Goal: Task Accomplishment & Management: Use online tool/utility

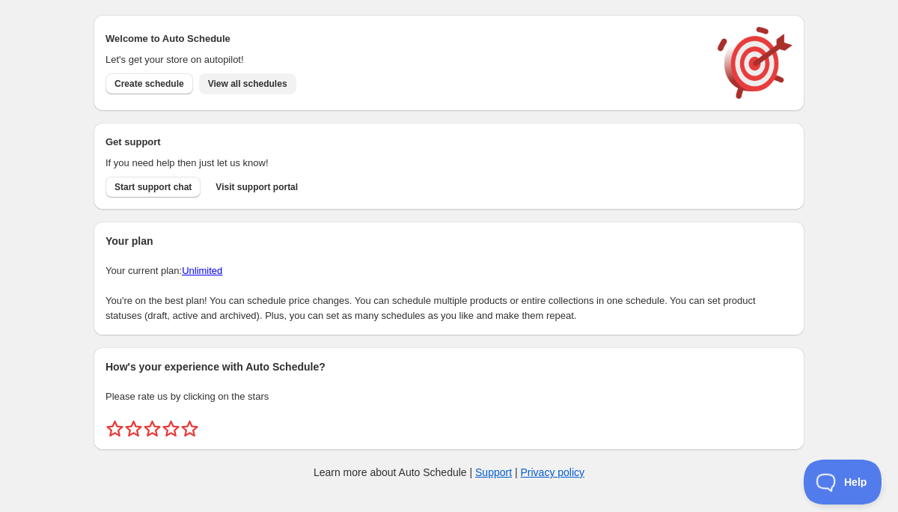
click at [226, 84] on span "View all schedules" at bounding box center [247, 84] width 79 height 12
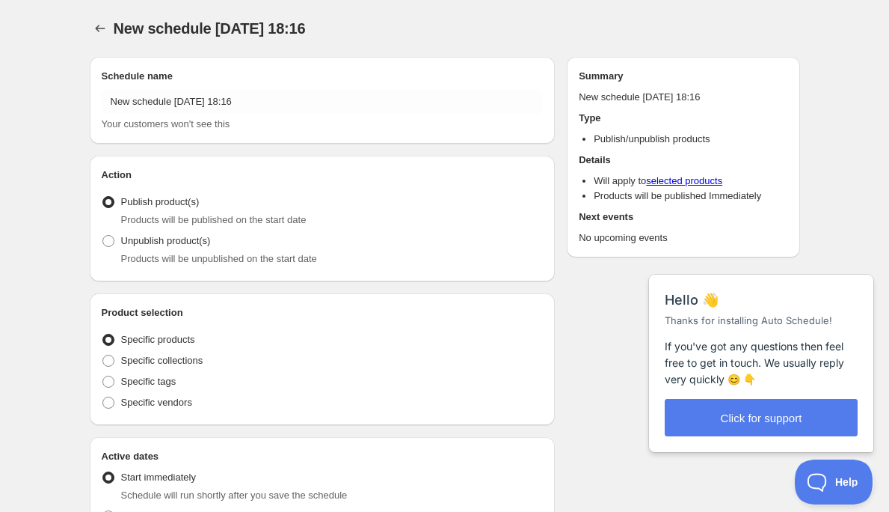
radio input "true"
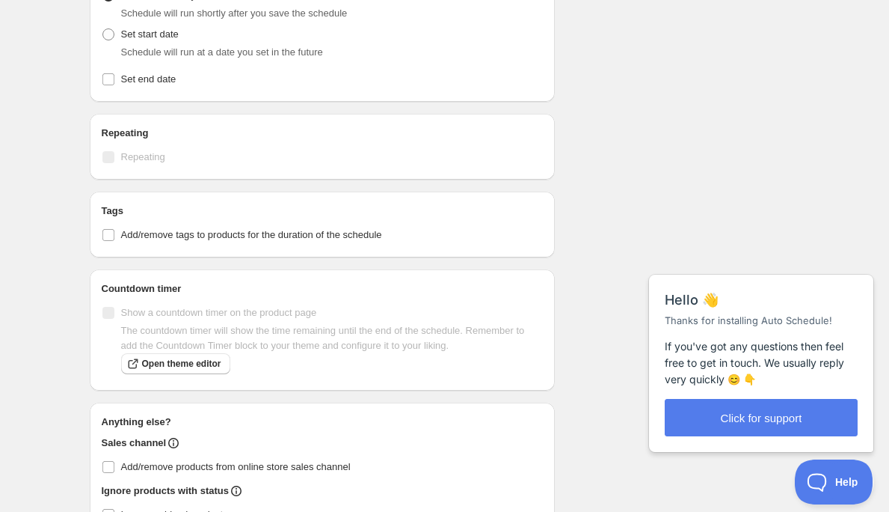
scroll to position [512, 0]
click at [111, 236] on input "Add/remove tags to products for the duration of the schedule" at bounding box center [108, 235] width 12 height 12
checkbox input "true"
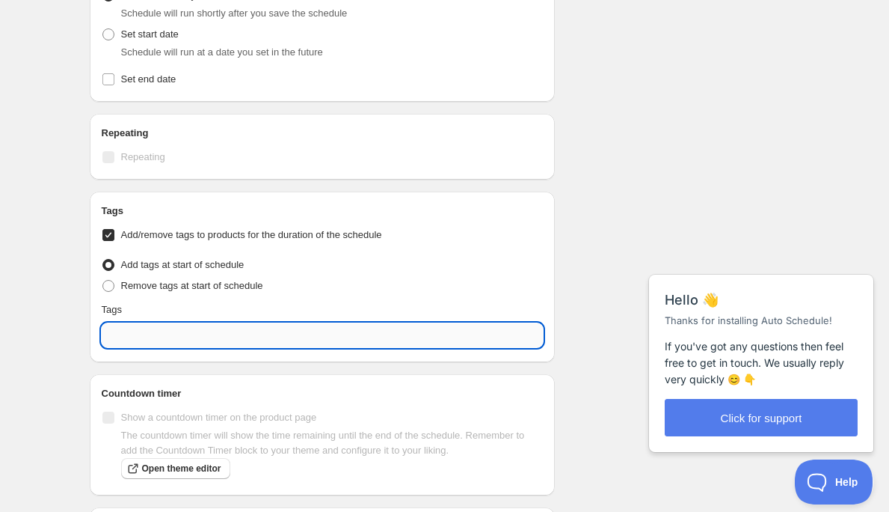
click at [254, 339] on input "text" at bounding box center [323, 335] width 442 height 24
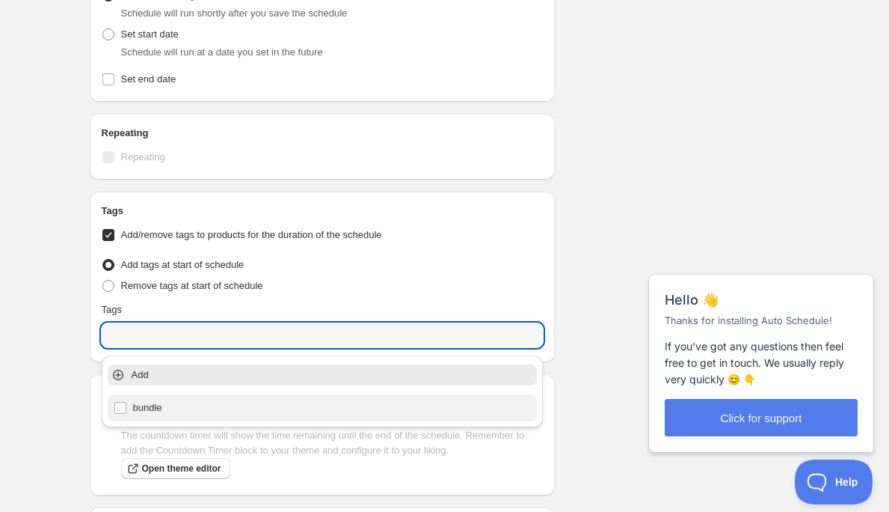
click at [122, 406] on div "bundle" at bounding box center [323, 407] width 418 height 21
type input "bundle"
checkbox input "true"
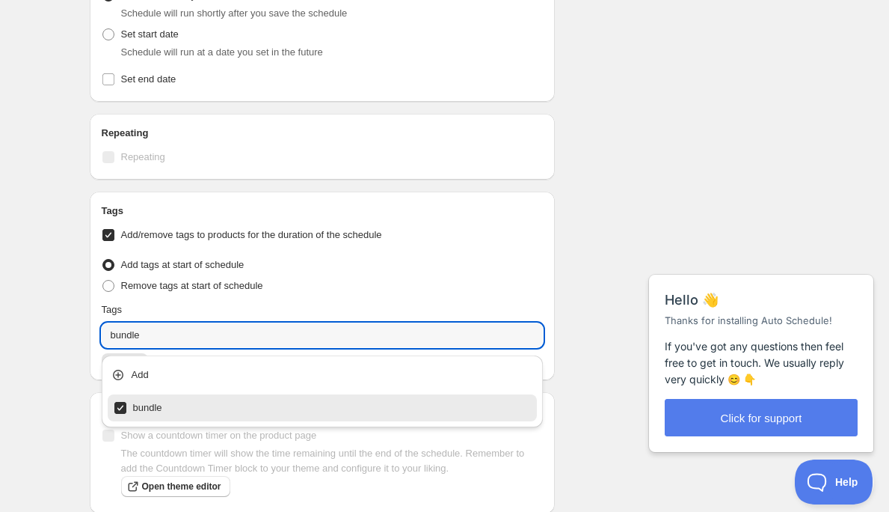
click at [605, 246] on div "Schedule name New schedule [DATE] 18:16 Your customers won't see this Action Ac…" at bounding box center [439, 127] width 723 height 1188
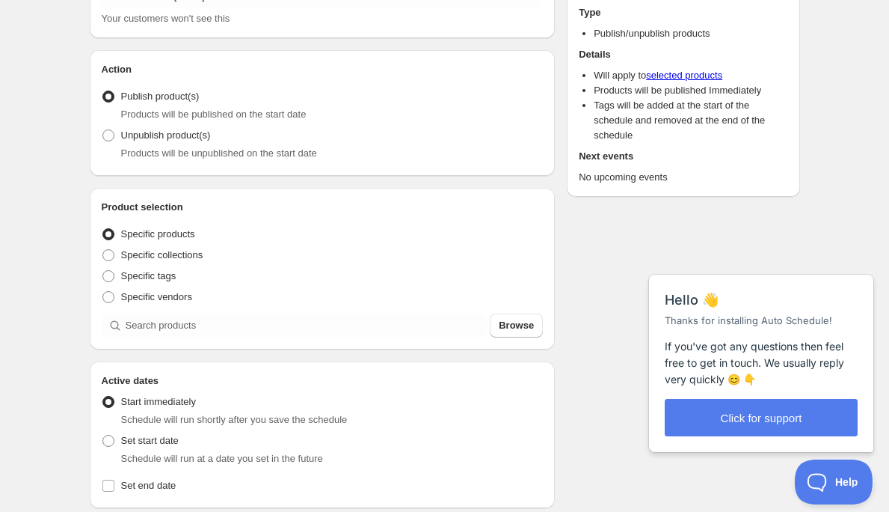
scroll to position [105, 0]
click at [518, 324] on span "Browse" at bounding box center [516, 326] width 35 height 15
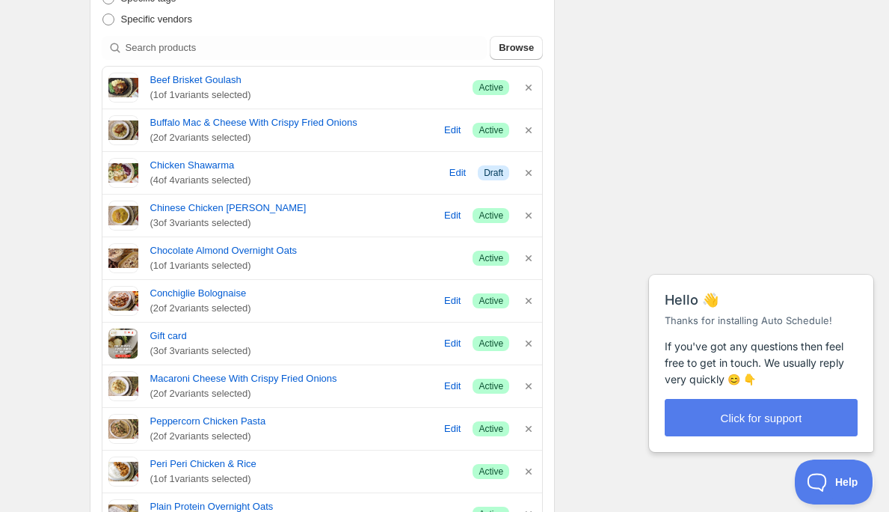
scroll to position [381, 0]
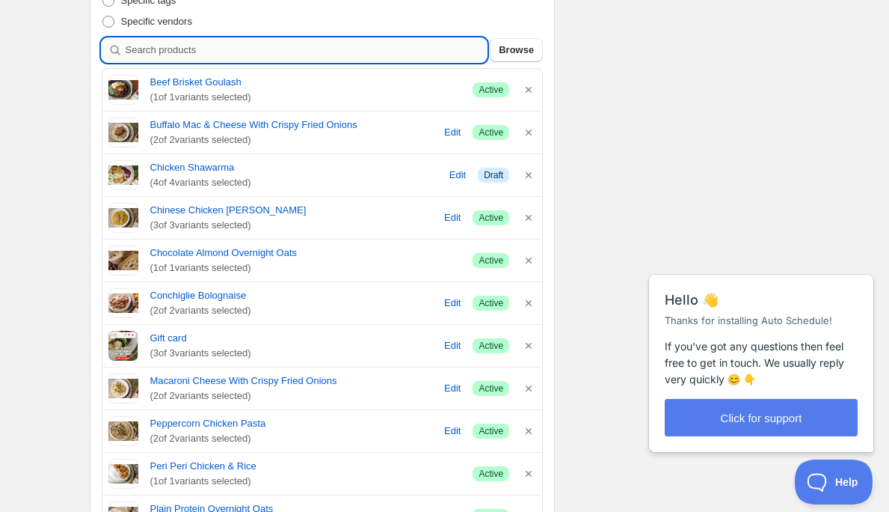
click at [272, 56] on input "search" at bounding box center [307, 50] width 362 height 24
type input "m"
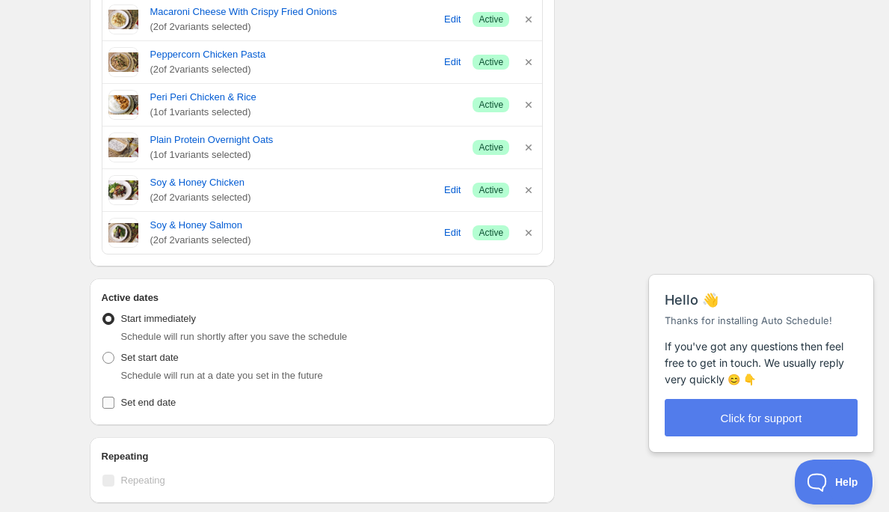
scroll to position [889, 0]
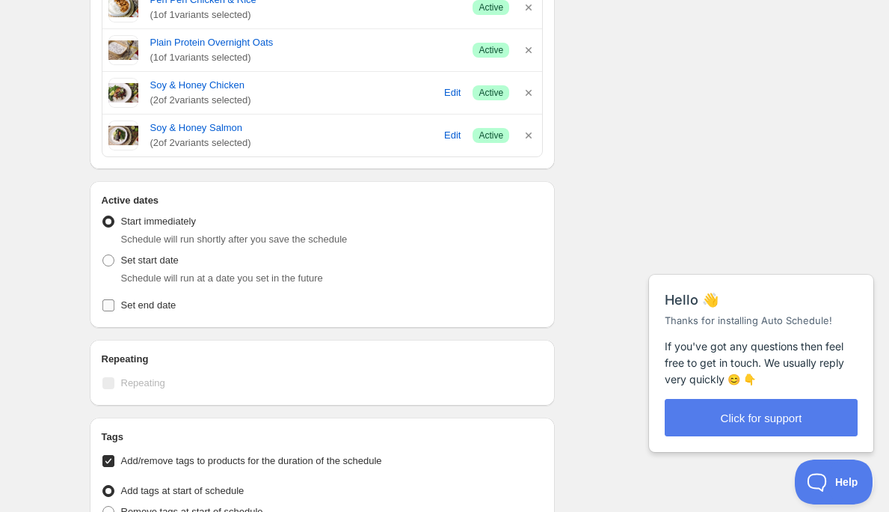
click at [114, 304] on span at bounding box center [108, 304] width 13 height 13
click at [114, 304] on input "Set end date" at bounding box center [108, 305] width 12 height 12
checkbox input "true"
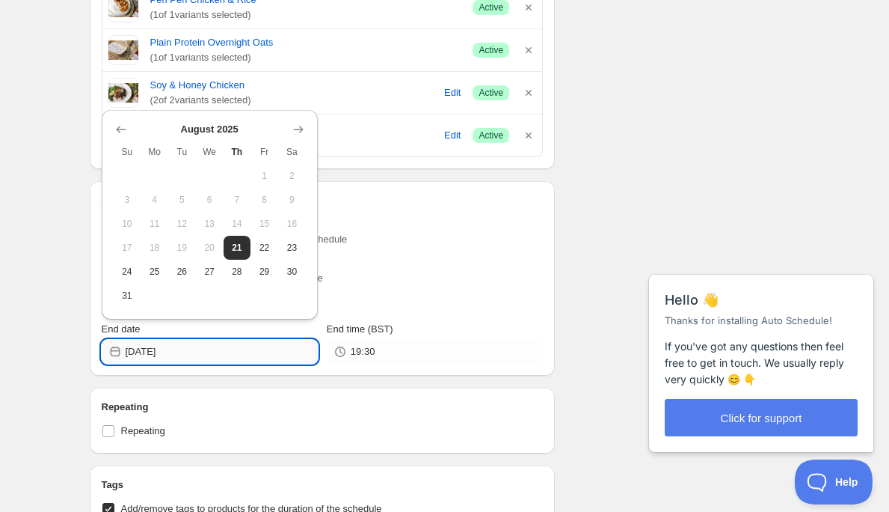
click at [263, 353] on input "[DATE]" at bounding box center [222, 352] width 192 height 24
click at [237, 275] on span "28" at bounding box center [238, 272] width 16 height 12
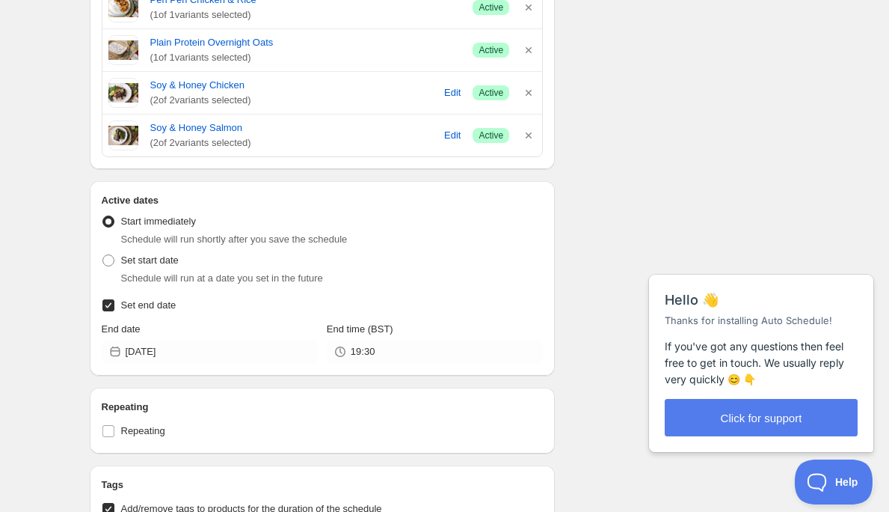
type input "[DATE]"
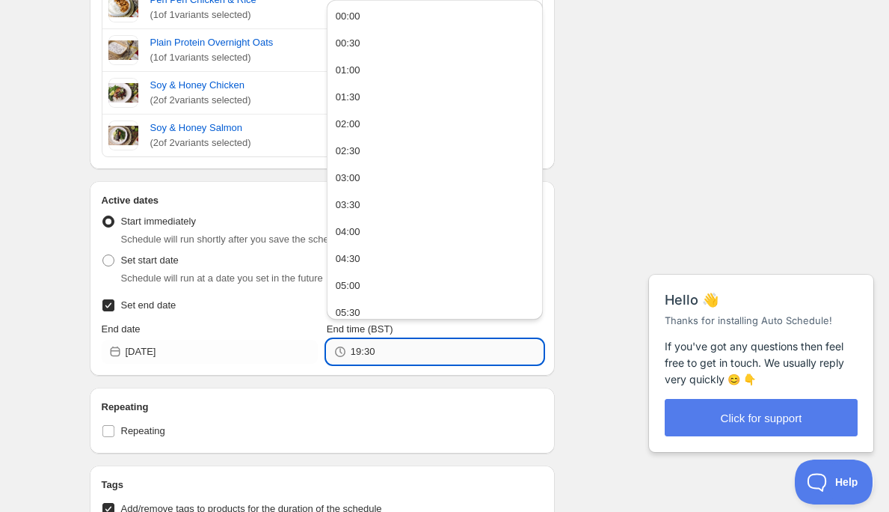
click at [388, 355] on input "19:30" at bounding box center [447, 352] width 192 height 24
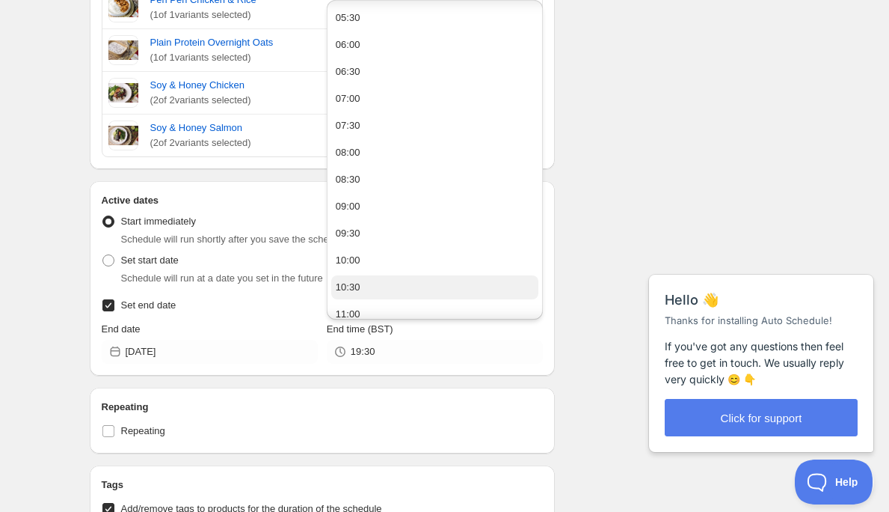
click at [358, 279] on button "10:30" at bounding box center [434, 287] width 207 height 24
type input "10:30"
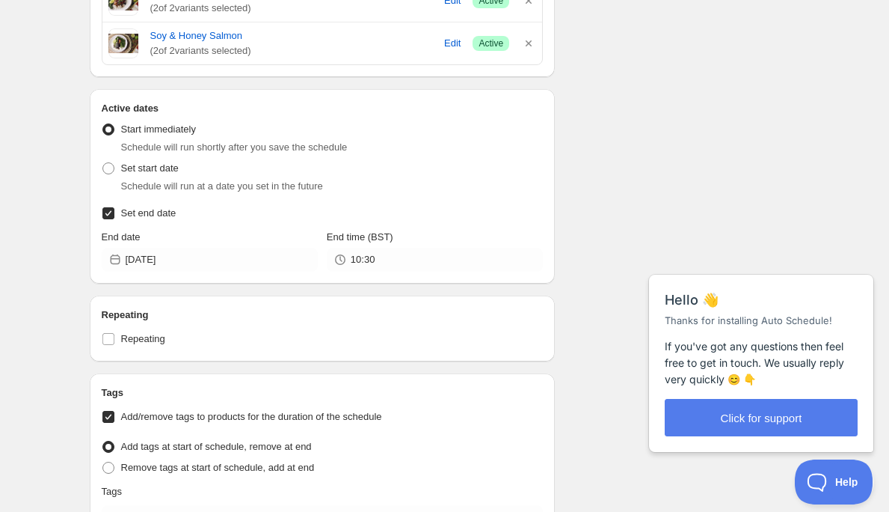
scroll to position [978, 0]
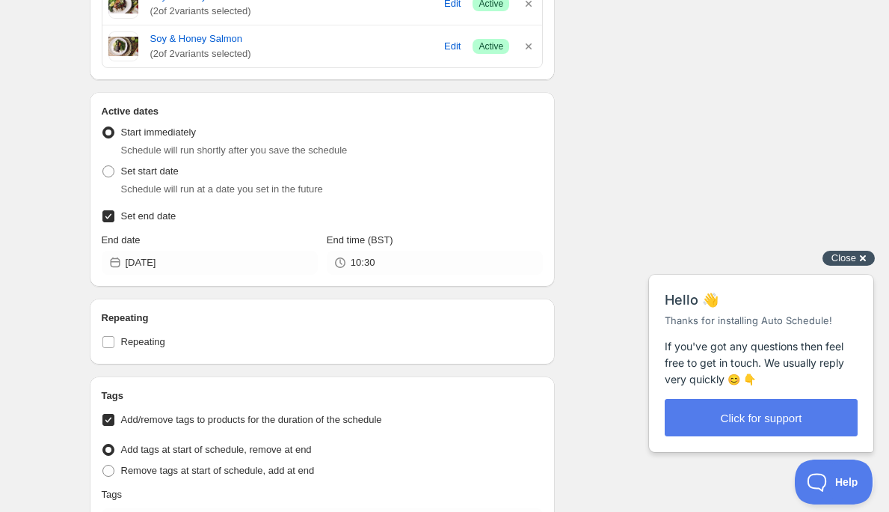
click at [854, 259] on span "Close" at bounding box center [844, 257] width 25 height 11
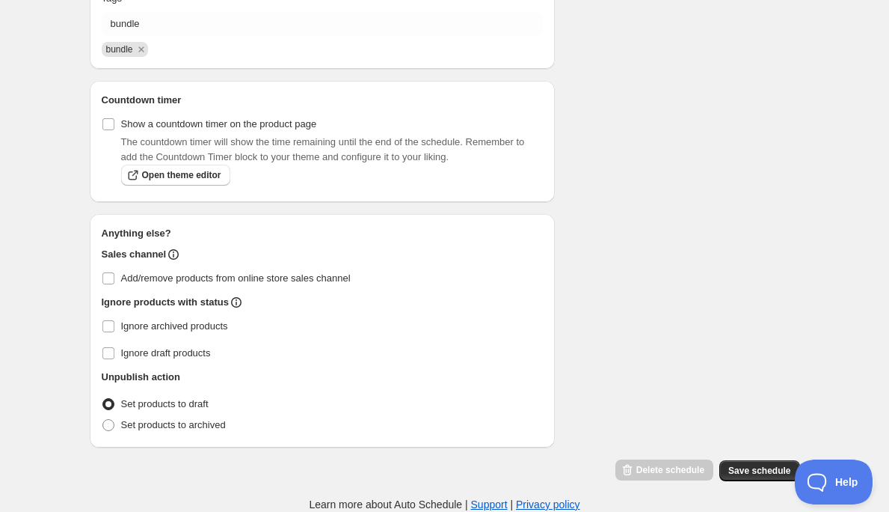
scroll to position [1475, 0]
click at [747, 468] on span "Save schedule" at bounding box center [760, 471] width 62 height 12
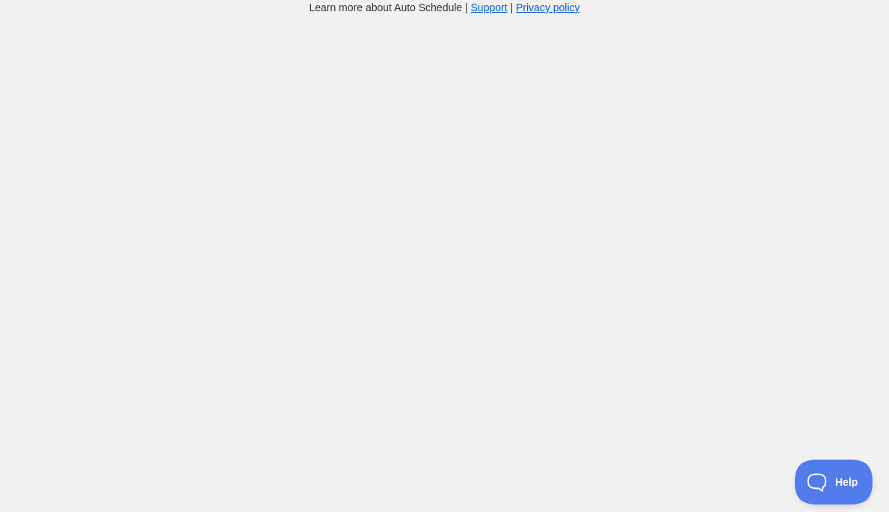
scroll to position [15, 0]
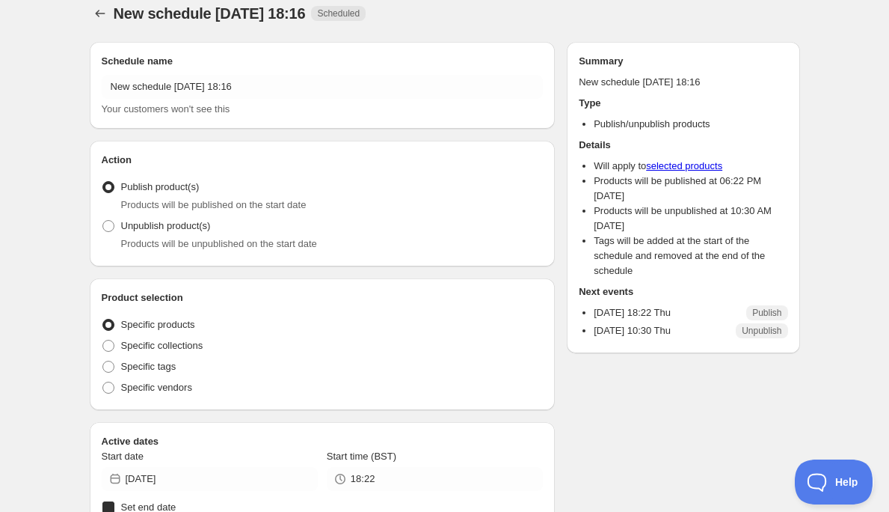
radio input "true"
checkbox input "true"
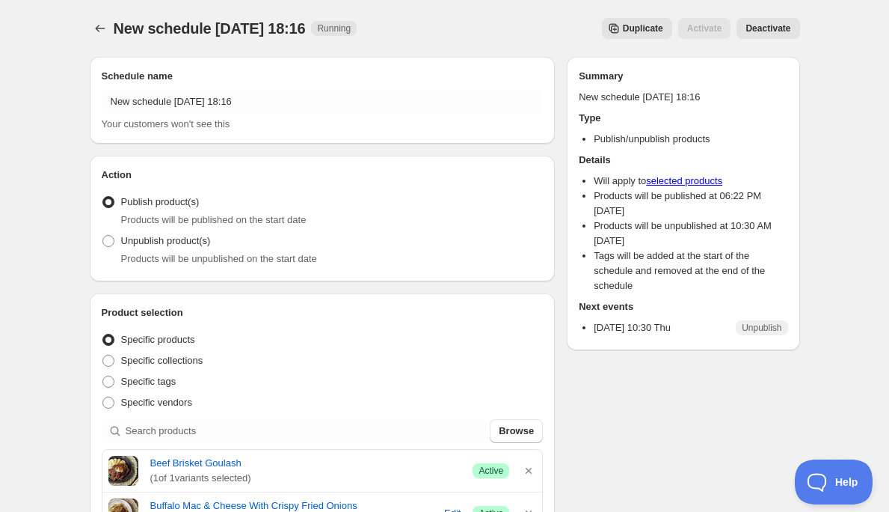
scroll to position [0, 0]
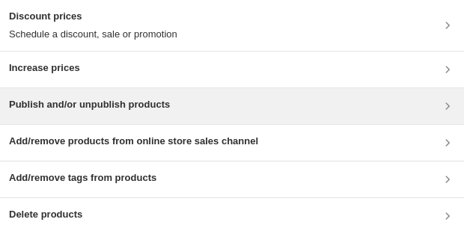
click at [150, 111] on h3 "Publish and/or unpublish products" at bounding box center [89, 104] width 161 height 15
